Goal: Information Seeking & Learning: Check status

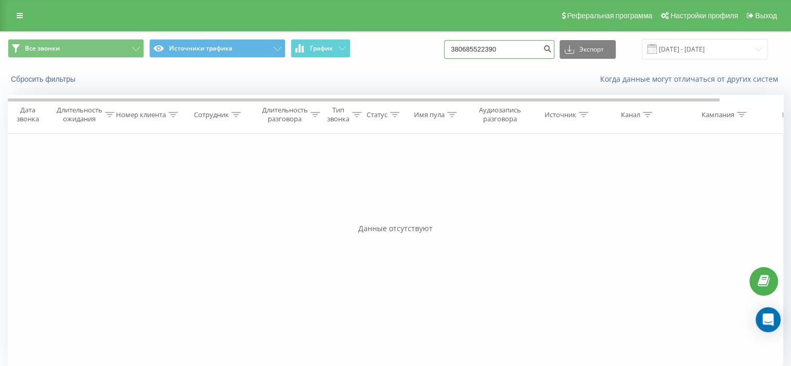
click at [487, 47] on input "380685522390" at bounding box center [499, 49] width 110 height 19
paste input "933981766"
type input "380933981766"
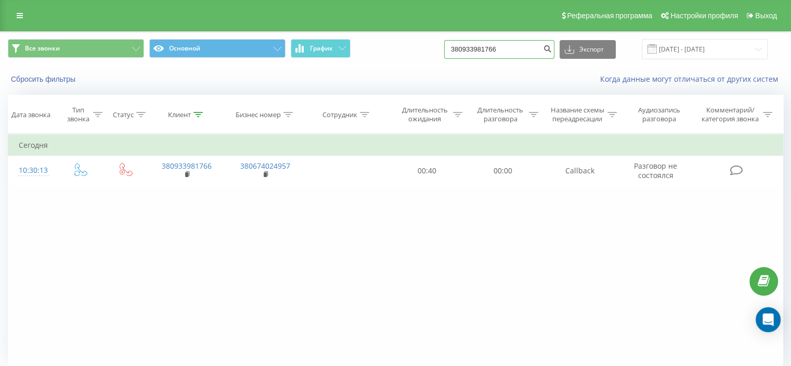
click at [482, 54] on input "380933981766" at bounding box center [499, 49] width 110 height 19
paste input "380442330966-"
type input "380442330966"
